Goal: Task Accomplishment & Management: Complete application form

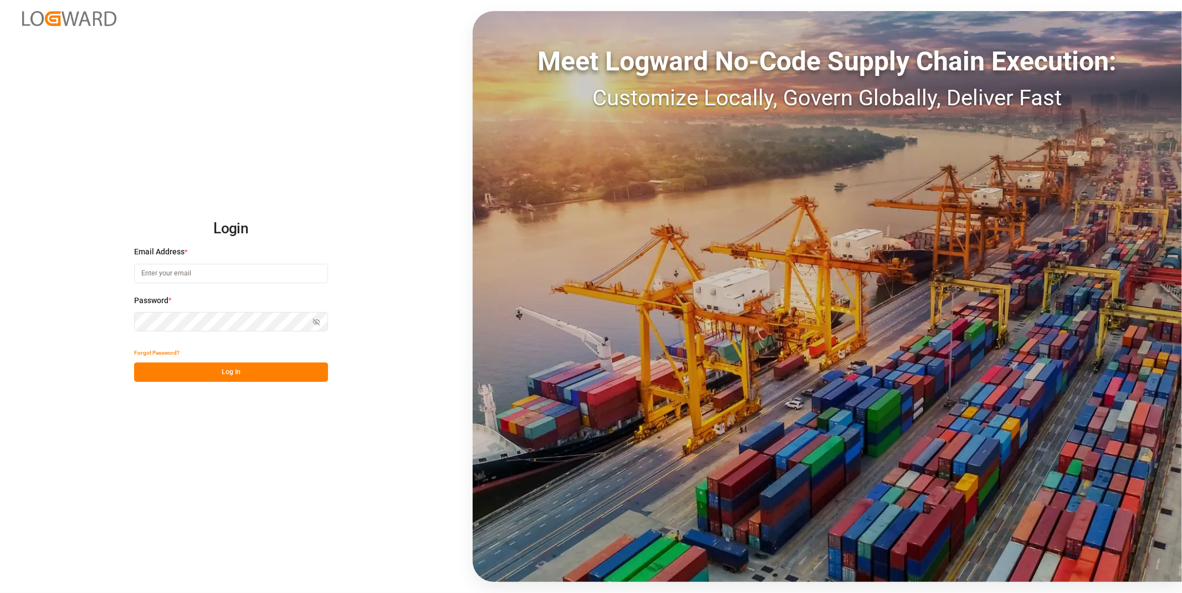
type input "[EMAIL_ADDRESS][DOMAIN_NAME]"
click at [283, 370] on button "Log In" at bounding box center [231, 371] width 194 height 19
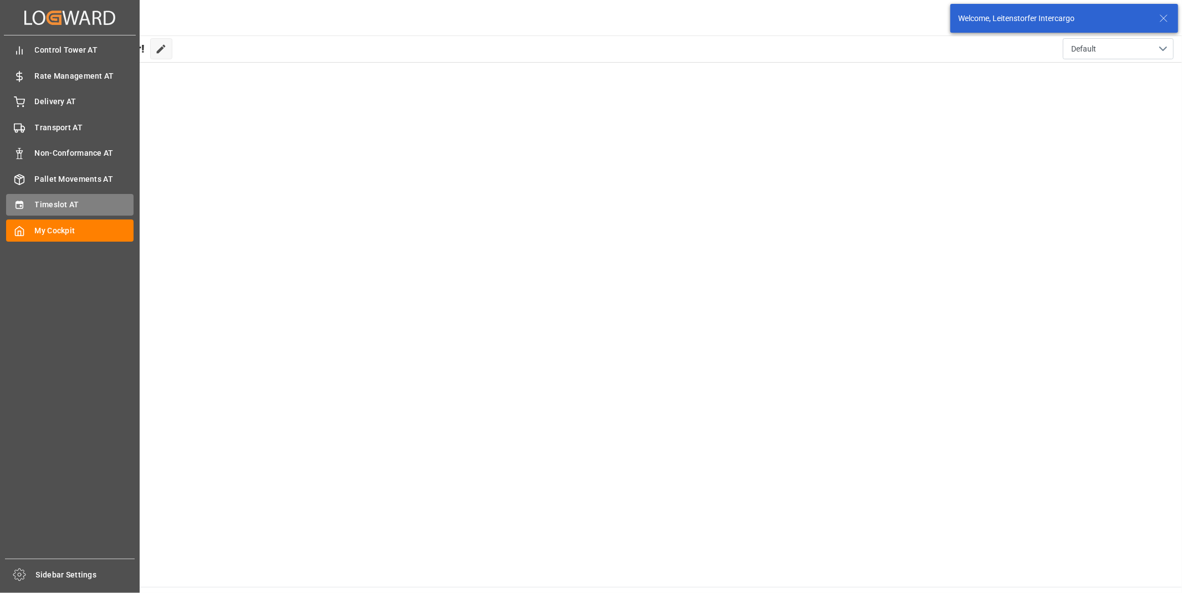
click at [74, 209] on div "Timeslot AT Timeslot AT" at bounding box center [69, 205] width 127 height 22
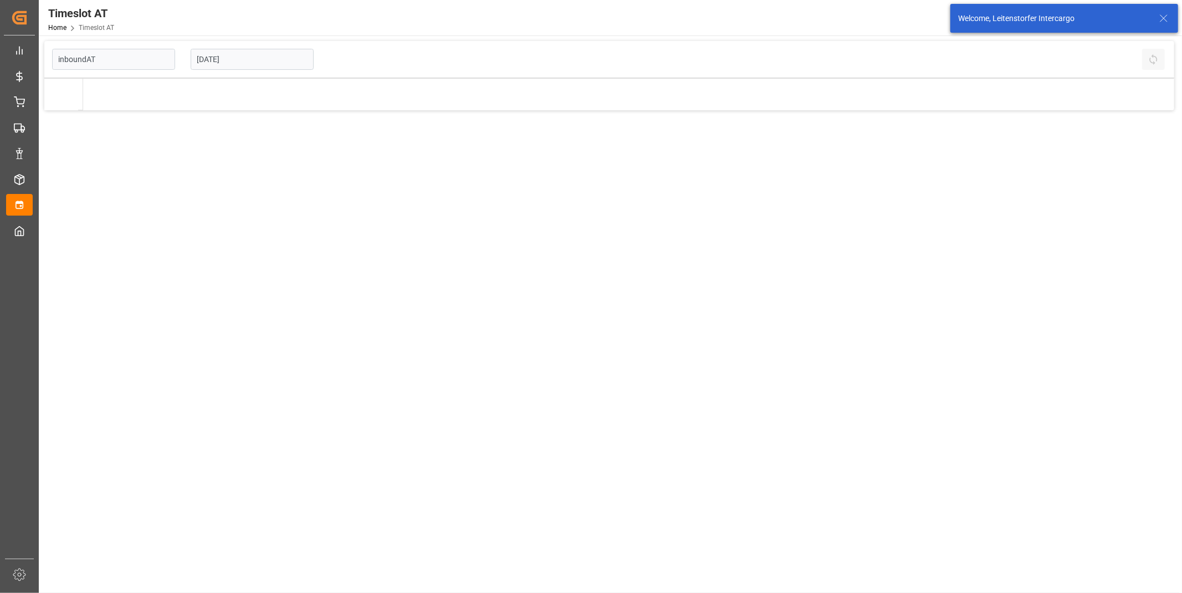
type input "Inbound AT"
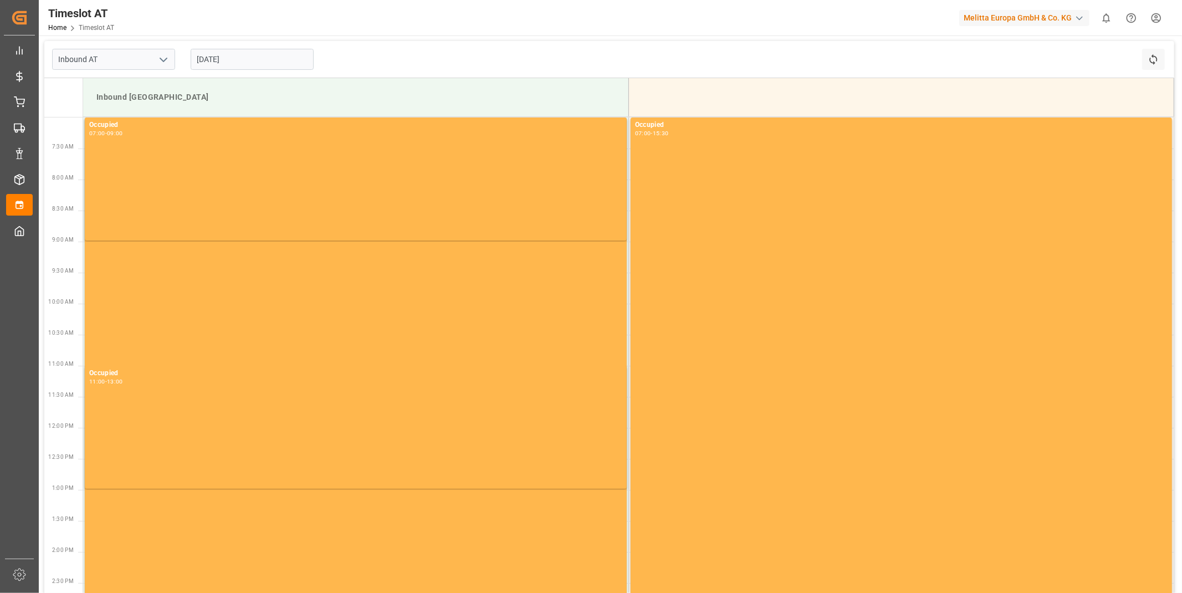
click at [247, 54] on input "[DATE]" at bounding box center [252, 59] width 123 height 21
click at [165, 61] on icon "open menu" at bounding box center [163, 59] width 13 height 13
click at [248, 60] on input "[DATE]" at bounding box center [252, 59] width 123 height 21
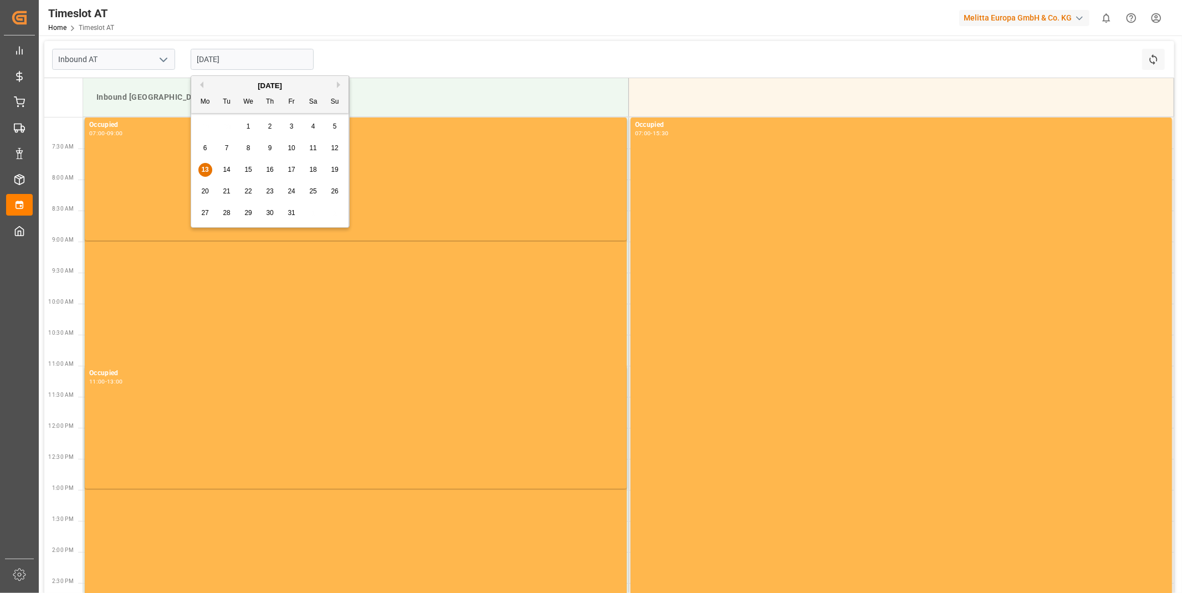
click at [248, 60] on input "[DATE]" at bounding box center [252, 59] width 123 height 21
click at [243, 172] on div "15" at bounding box center [249, 169] width 14 height 13
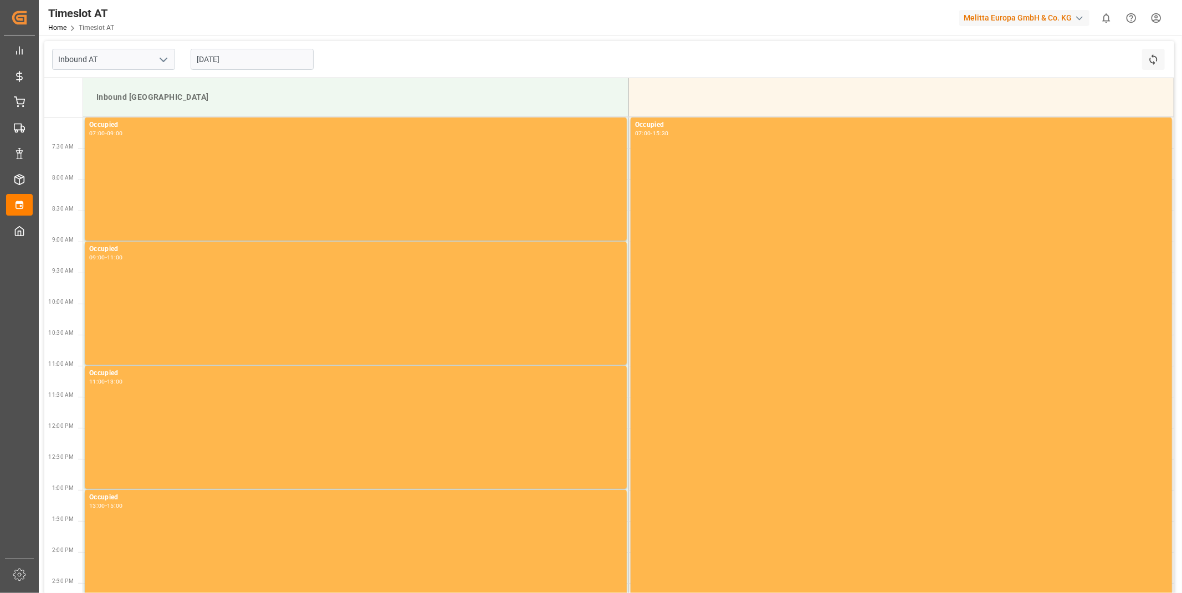
click at [414, 69] on div "Inbound AT [DATE] Refresh Time Slots" at bounding box center [609, 59] width 1130 height 37
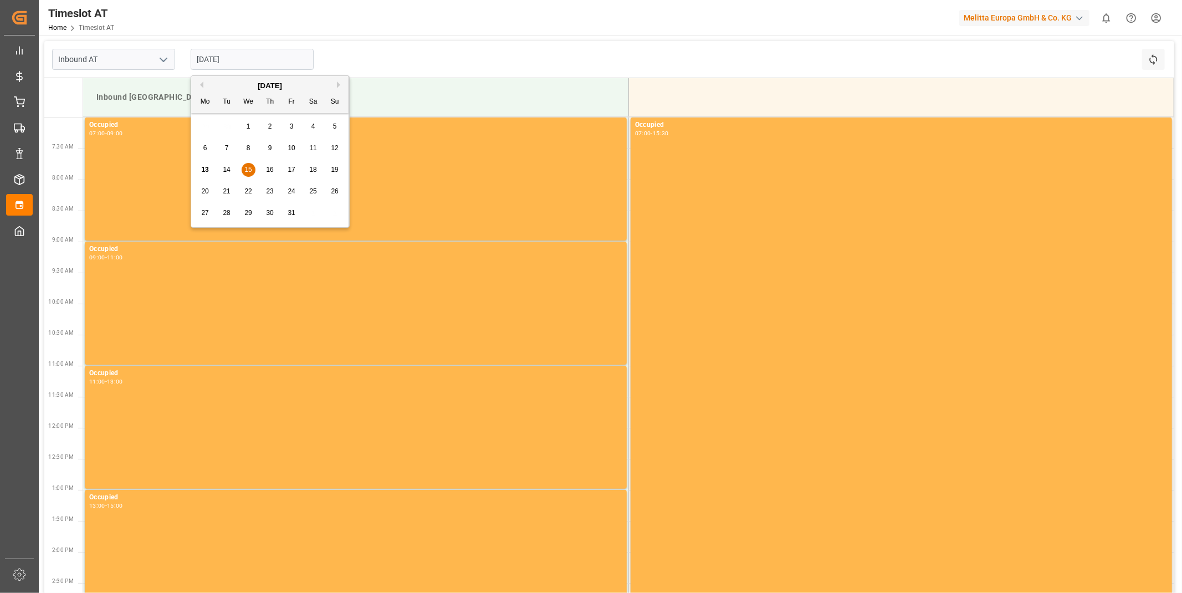
click at [249, 50] on input "[DATE]" at bounding box center [252, 59] width 123 height 21
click at [273, 169] on span "16" at bounding box center [269, 170] width 7 height 8
click at [246, 56] on input "[DATE]" at bounding box center [252, 59] width 123 height 21
click at [294, 166] on span "17" at bounding box center [291, 170] width 7 height 8
type input "[DATE]"
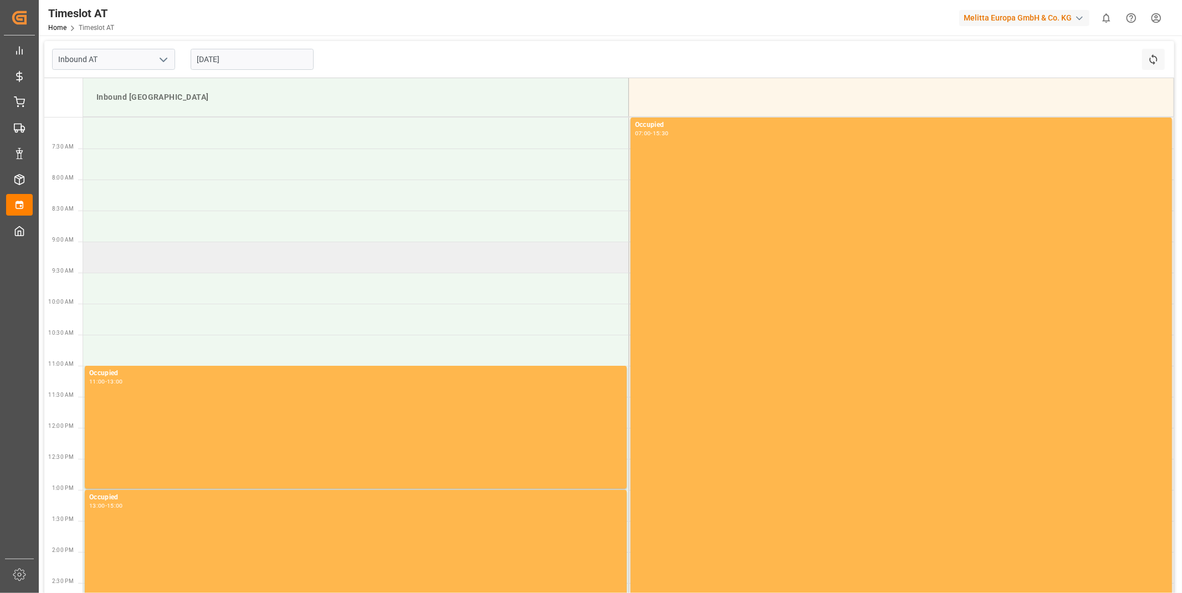
click at [254, 256] on td at bounding box center [355, 257] width 545 height 31
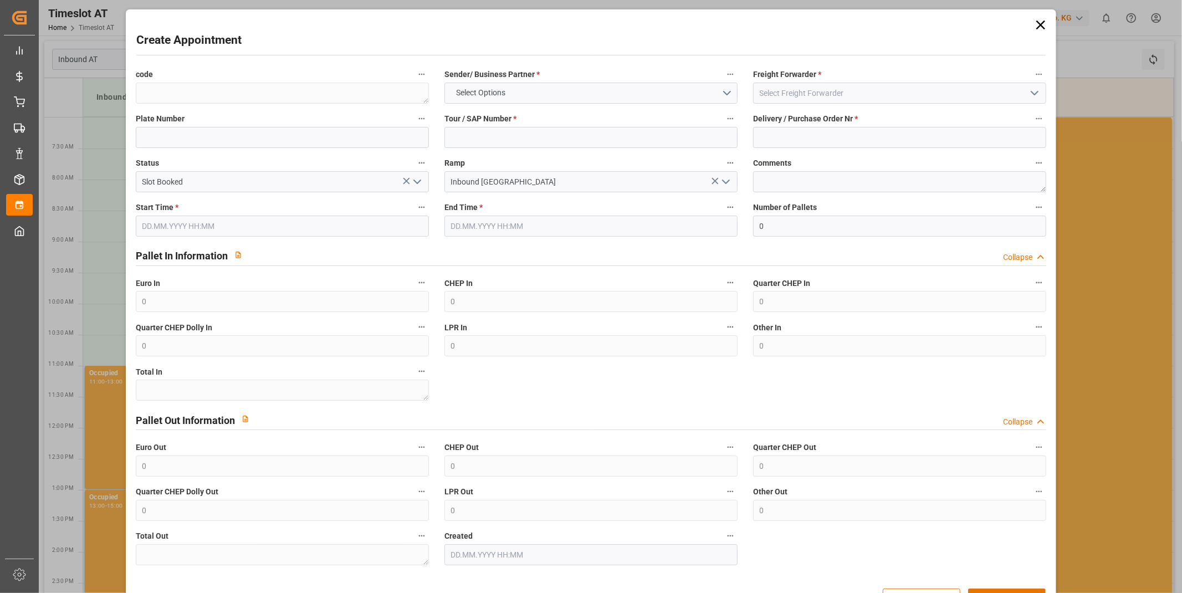
type input "[DATE] 09:00"
type input "[DATE] 11:00"
click at [513, 101] on button "Select Options" at bounding box center [590, 93] width 293 height 21
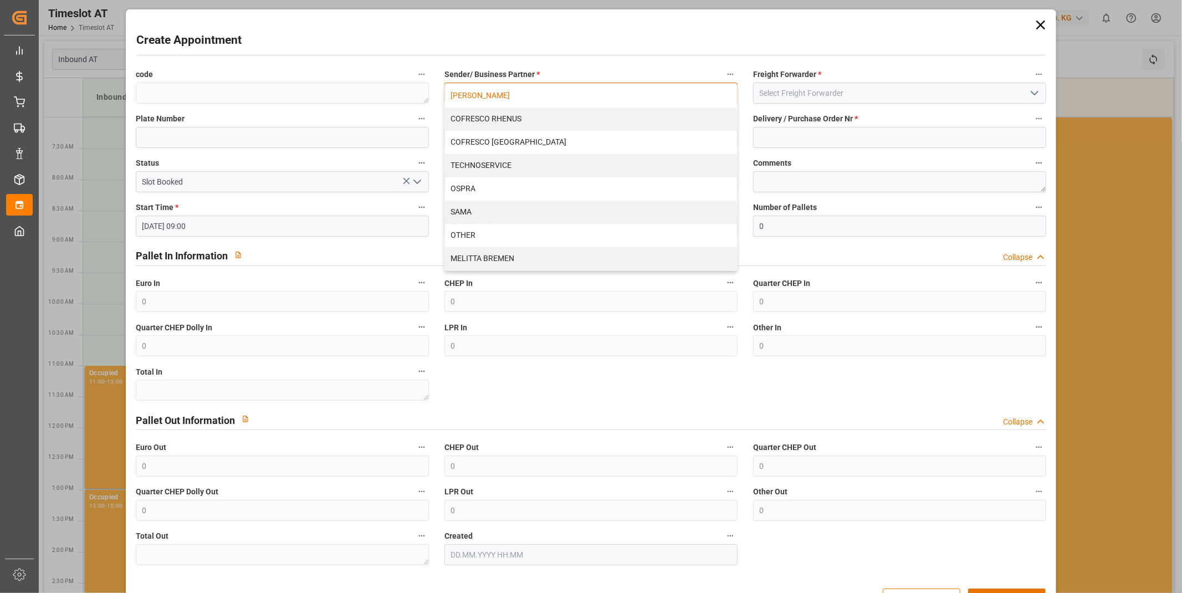
click at [503, 100] on div "[PERSON_NAME]" at bounding box center [591, 95] width 292 height 23
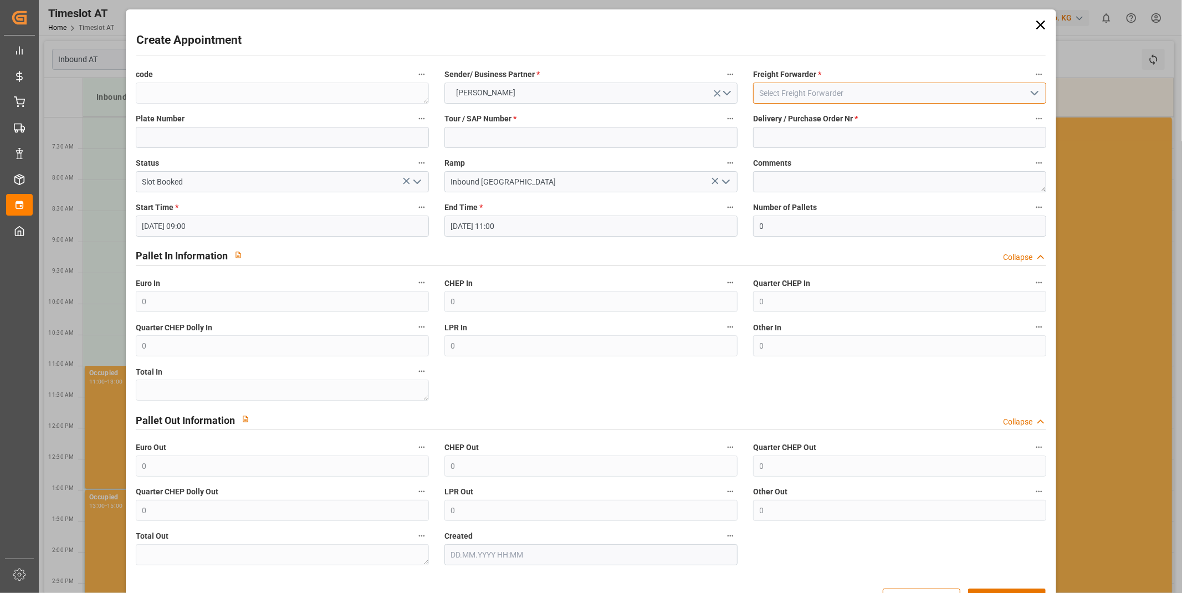
click at [851, 91] on input at bounding box center [899, 93] width 293 height 21
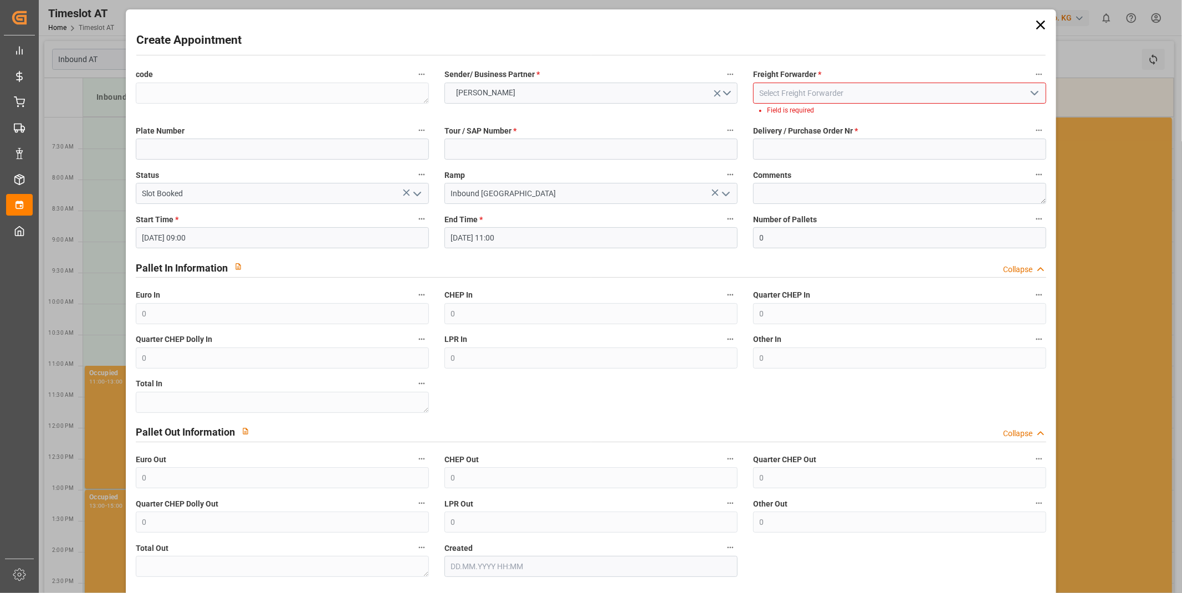
click at [1031, 100] on icon "open menu" at bounding box center [1034, 92] width 13 height 13
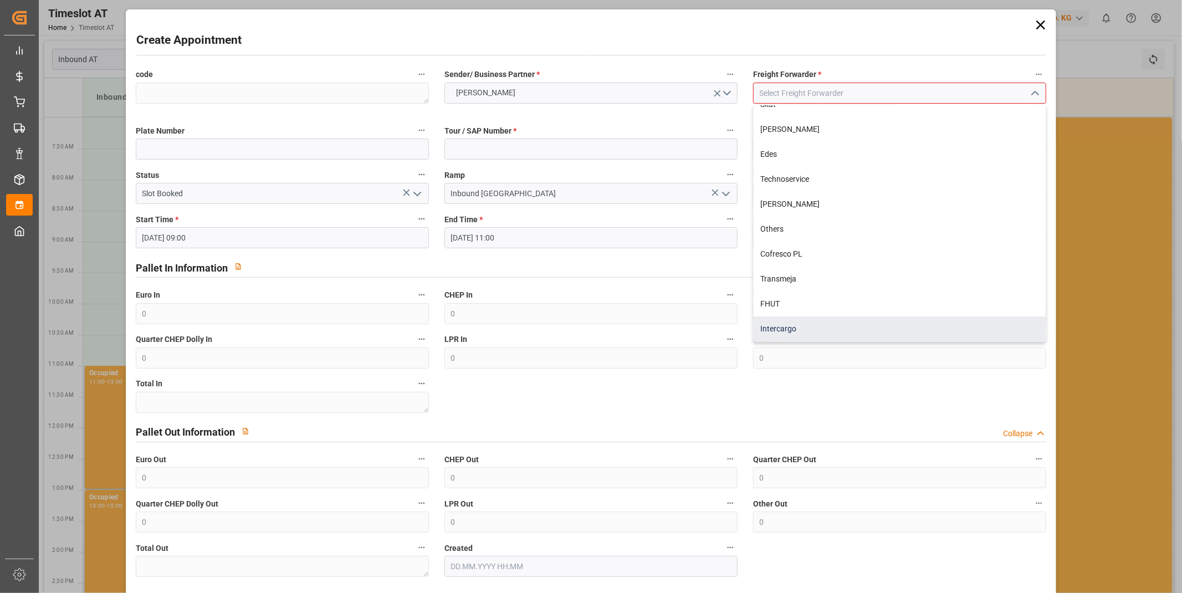
click at [785, 326] on div "Intercargo" at bounding box center [900, 328] width 292 height 25
type input "Intercargo"
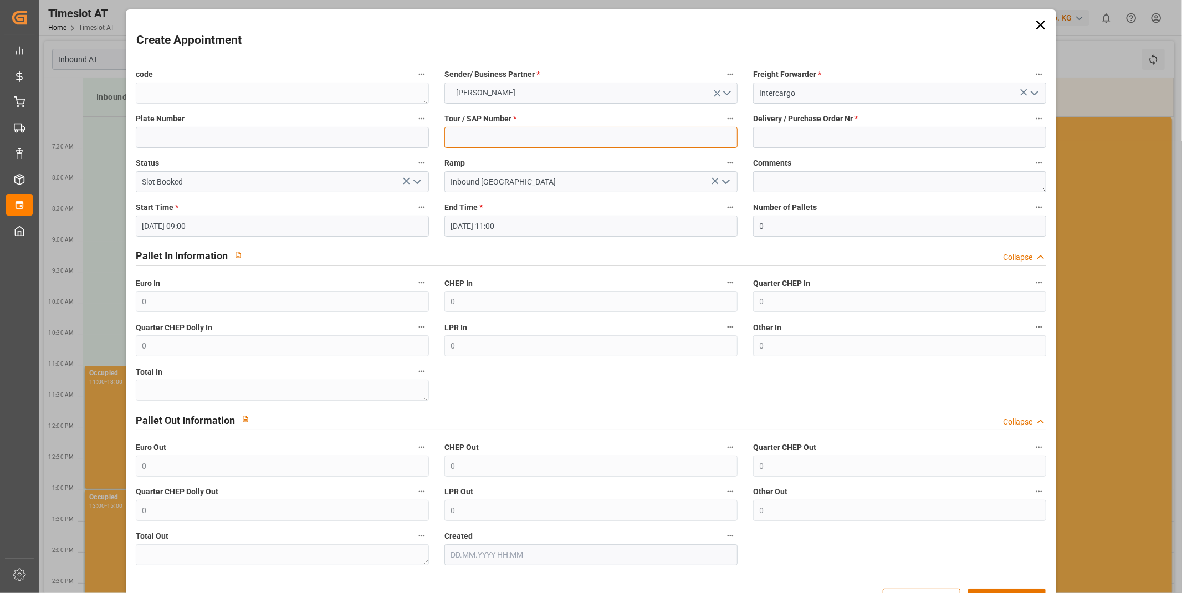
click at [594, 128] on input at bounding box center [590, 137] width 293 height 21
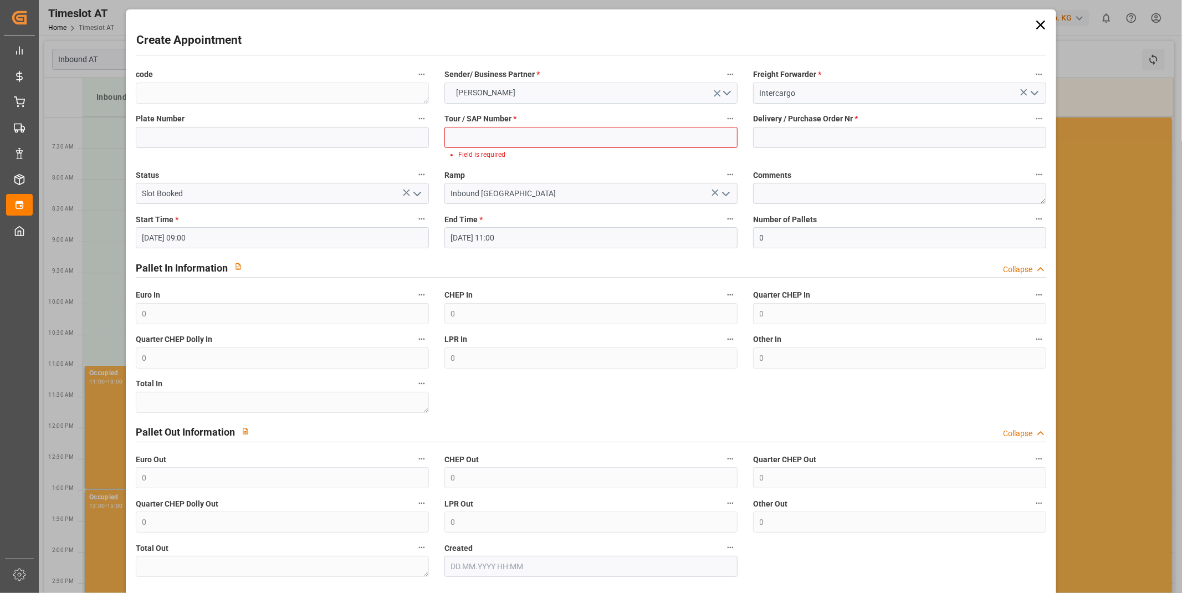
drag, startPoint x: 528, startPoint y: 151, endPoint x: 524, endPoint y: 132, distance: 19.9
click at [528, 148] on div "Tour / SAP Number * Field is required" at bounding box center [591, 136] width 309 height 57
click at [524, 132] on input at bounding box center [590, 137] width 293 height 21
paste input "400053826"
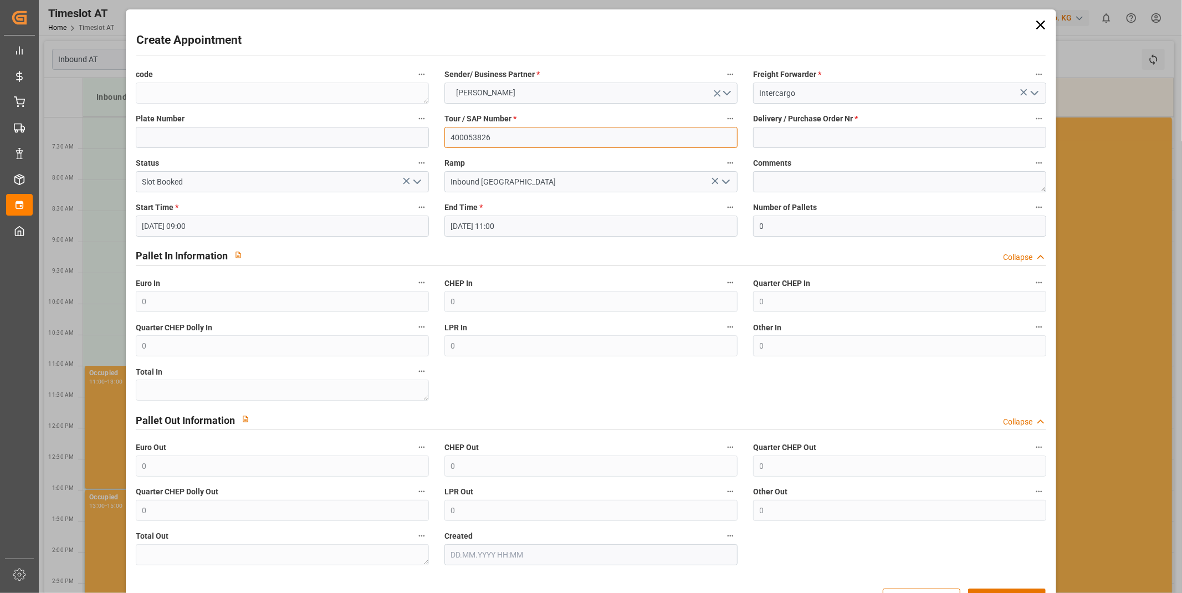
type input "400053826"
click at [863, 129] on input at bounding box center [899, 137] width 293 height 21
paste input "92567454"
type input "92567454"
click at [503, 187] on input "Inbound [GEOGRAPHIC_DATA]" at bounding box center [590, 181] width 293 height 21
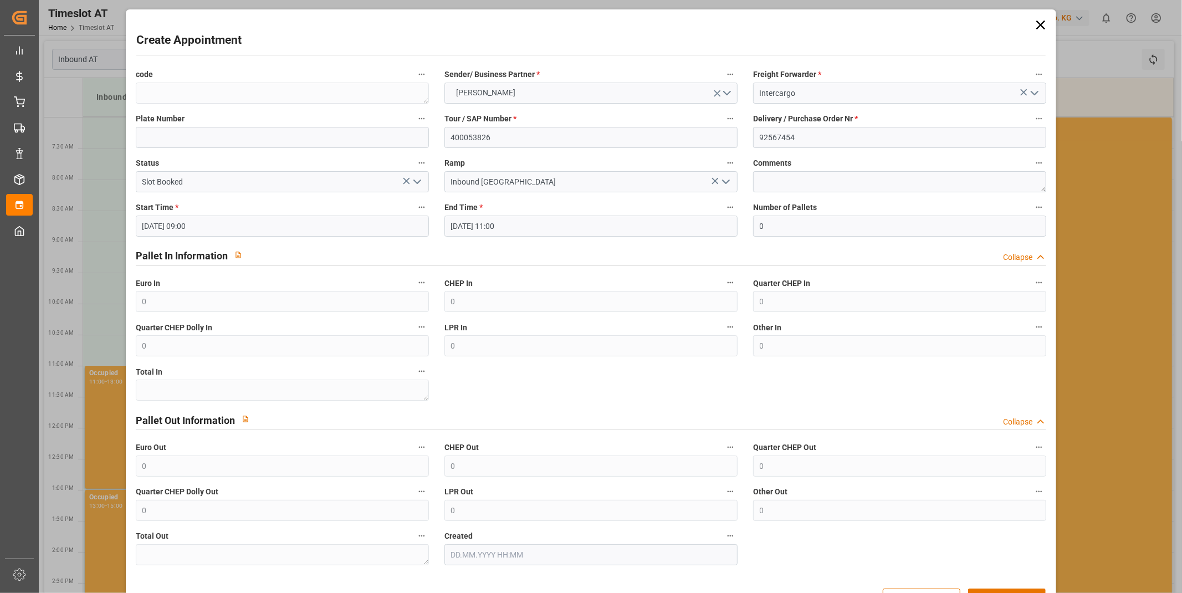
click at [161, 225] on input "[DATE] 09:00" at bounding box center [282, 226] width 293 height 21
click at [233, 336] on span "17" at bounding box center [235, 337] width 7 height 8
click at [223, 234] on input "[DATE] 09:00" at bounding box center [282, 226] width 293 height 21
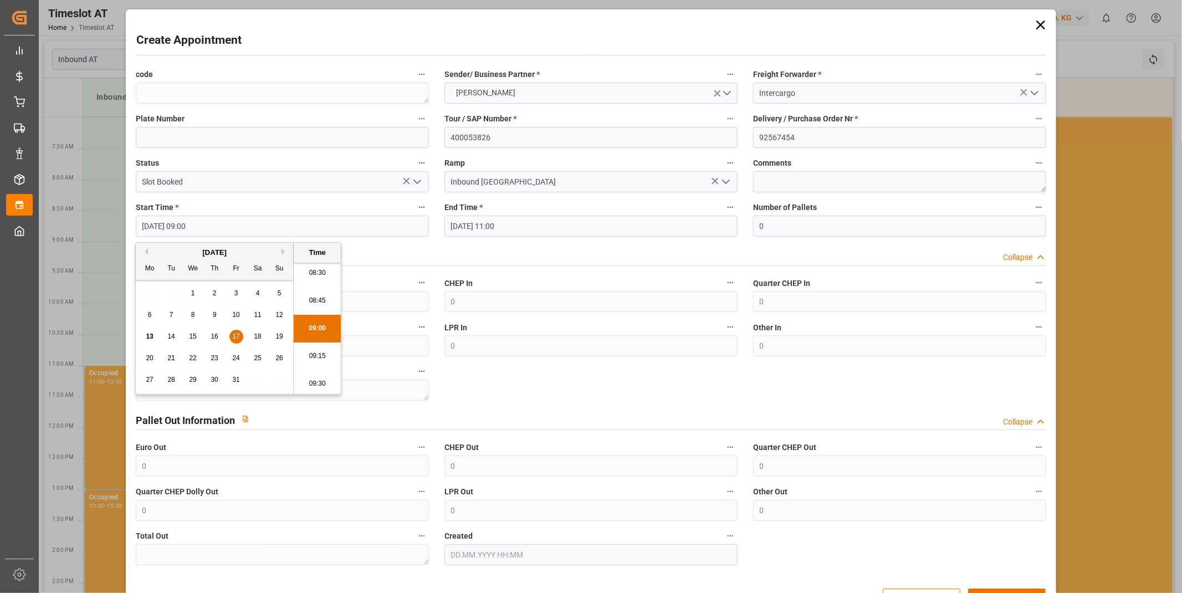
click at [321, 333] on li "09:00" at bounding box center [317, 329] width 47 height 28
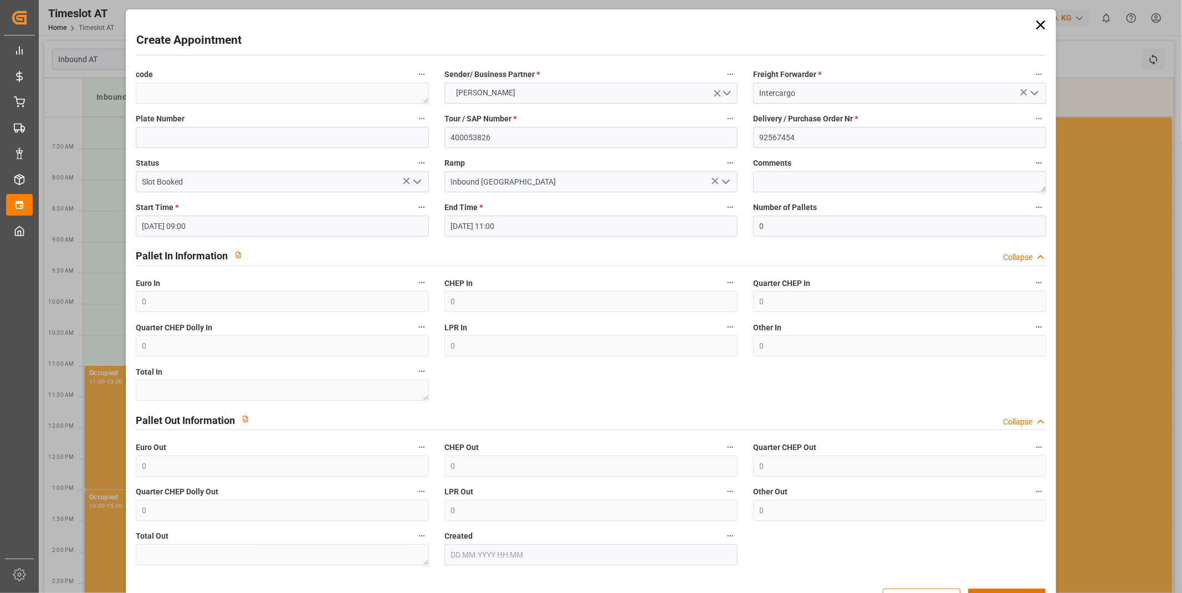
click at [521, 228] on input "[DATE] 11:00" at bounding box center [590, 226] width 293 height 21
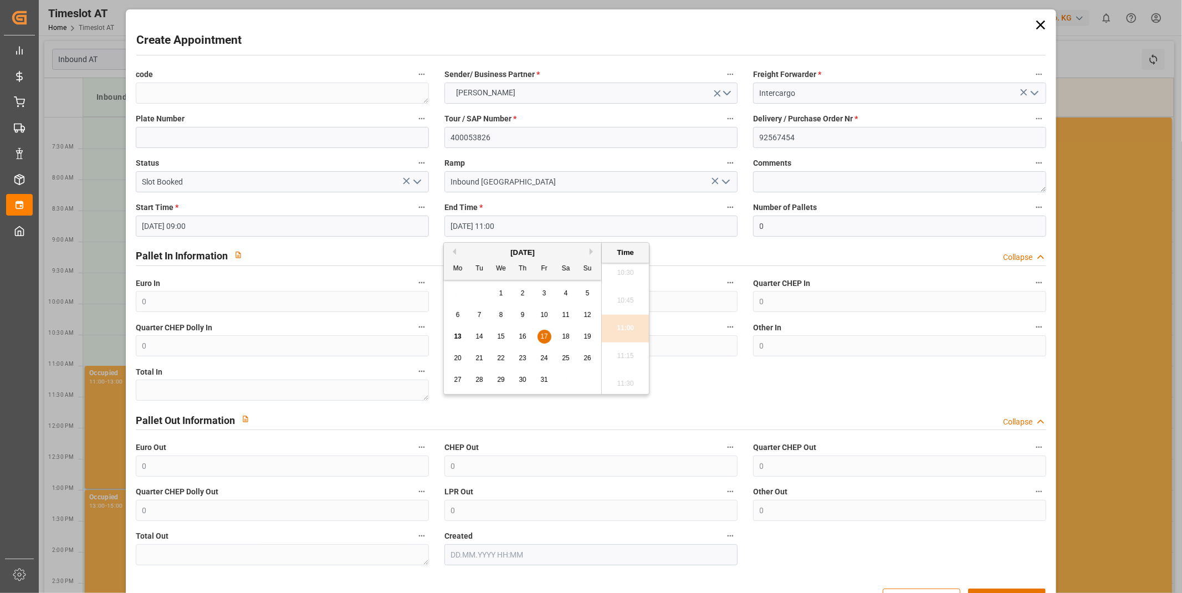
click at [538, 336] on div "17" at bounding box center [545, 336] width 14 height 13
click at [618, 325] on li "11:00" at bounding box center [625, 329] width 47 height 28
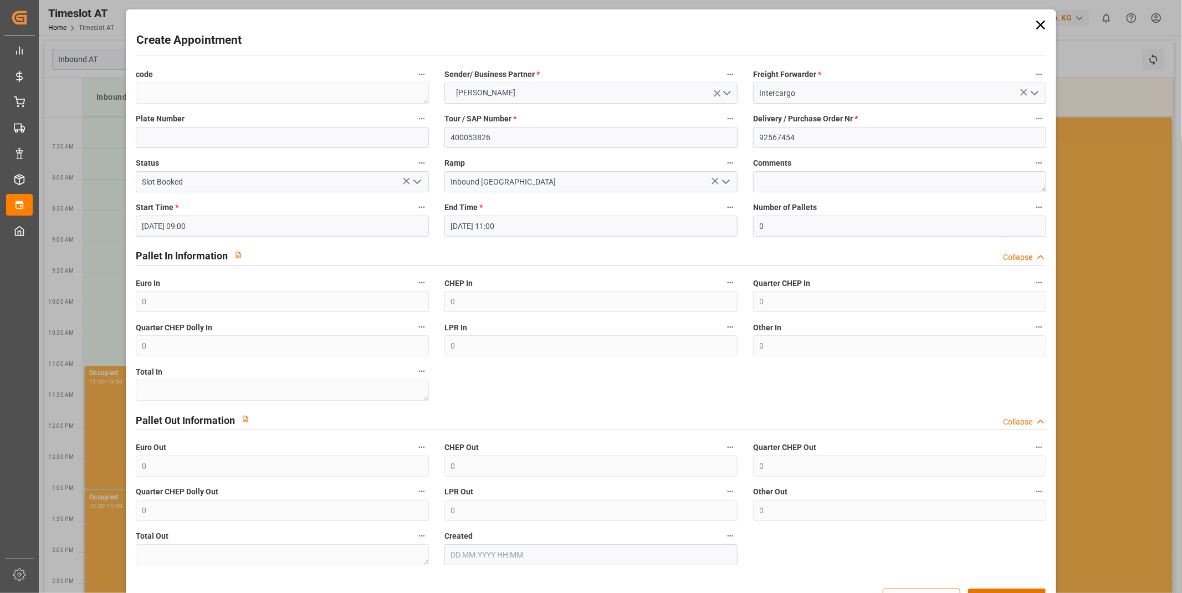
click at [683, 272] on div "CHEP In 0" at bounding box center [591, 294] width 309 height 44
click at [804, 228] on input "0" at bounding box center [899, 226] width 293 height 21
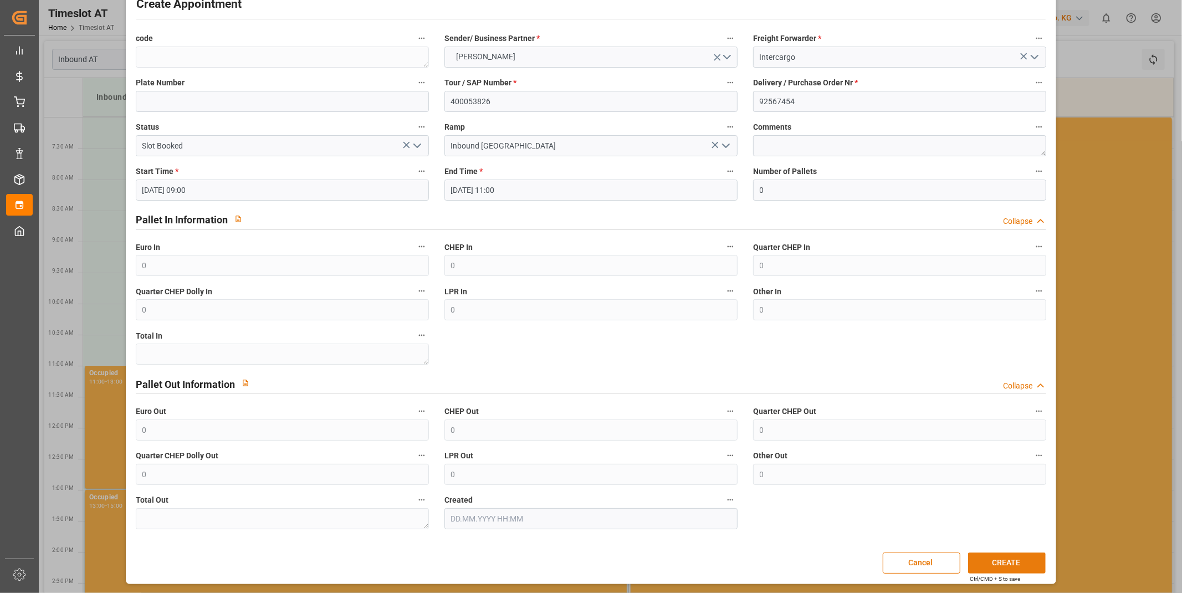
click at [977, 556] on button "CREATE" at bounding box center [1007, 563] width 78 height 21
